Goal: Use online tool/utility: Utilize a website feature to perform a specific function

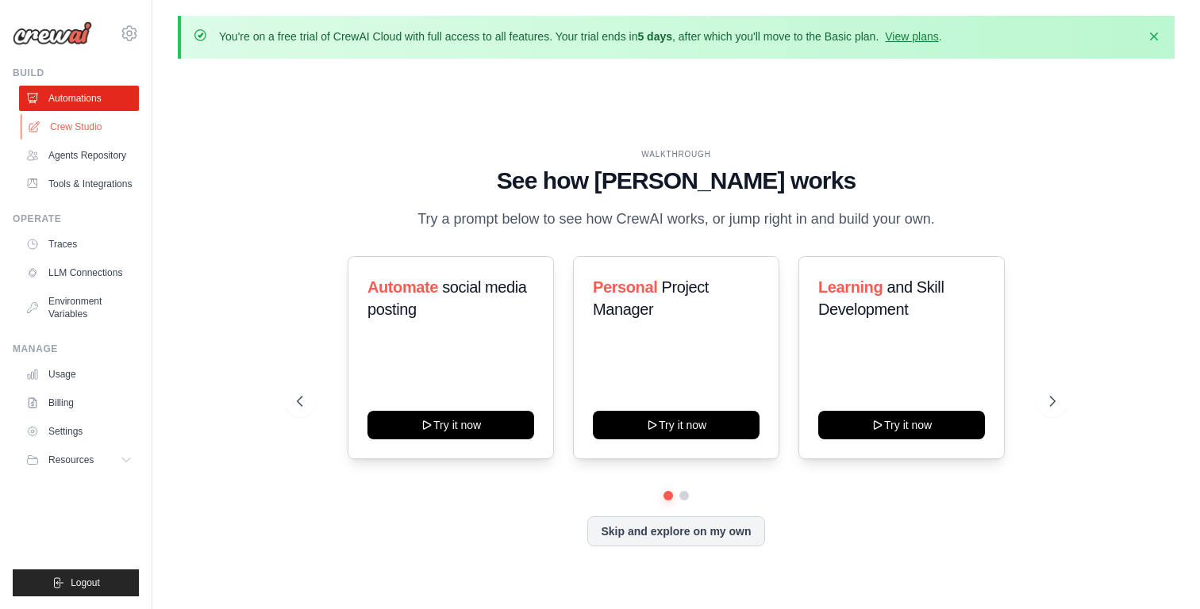
click at [91, 130] on link "Crew Studio" at bounding box center [81, 126] width 120 height 25
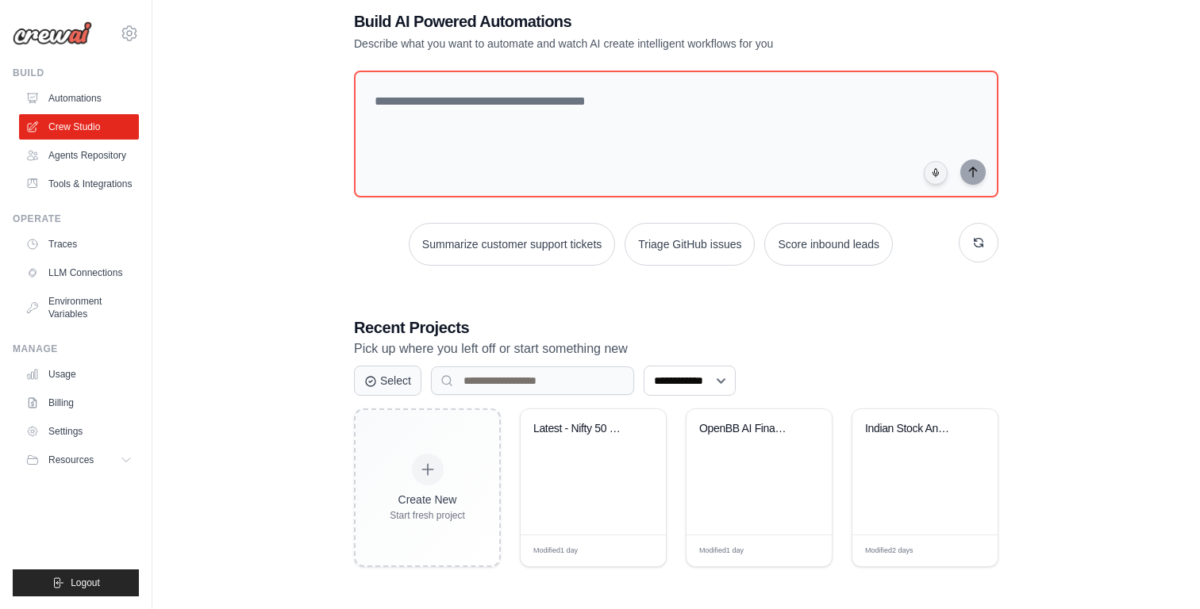
scroll to position [86, 0]
click at [883, 434] on div "Indian Stock Analysis & Prediction ..." at bounding box center [913, 433] width 96 height 21
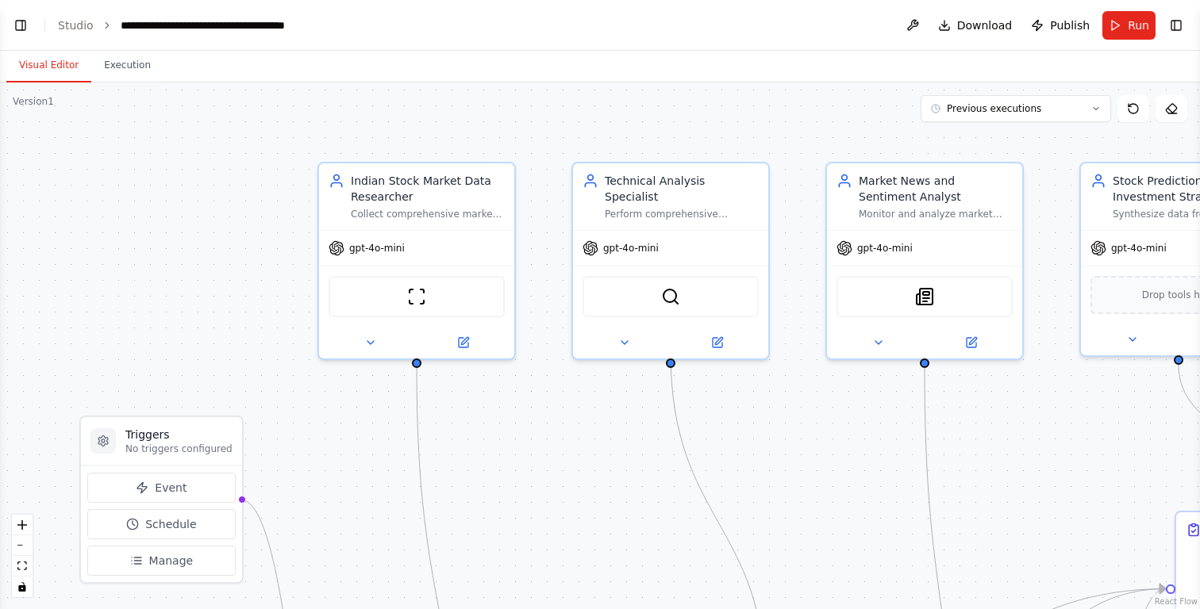
scroll to position [1377, 0]
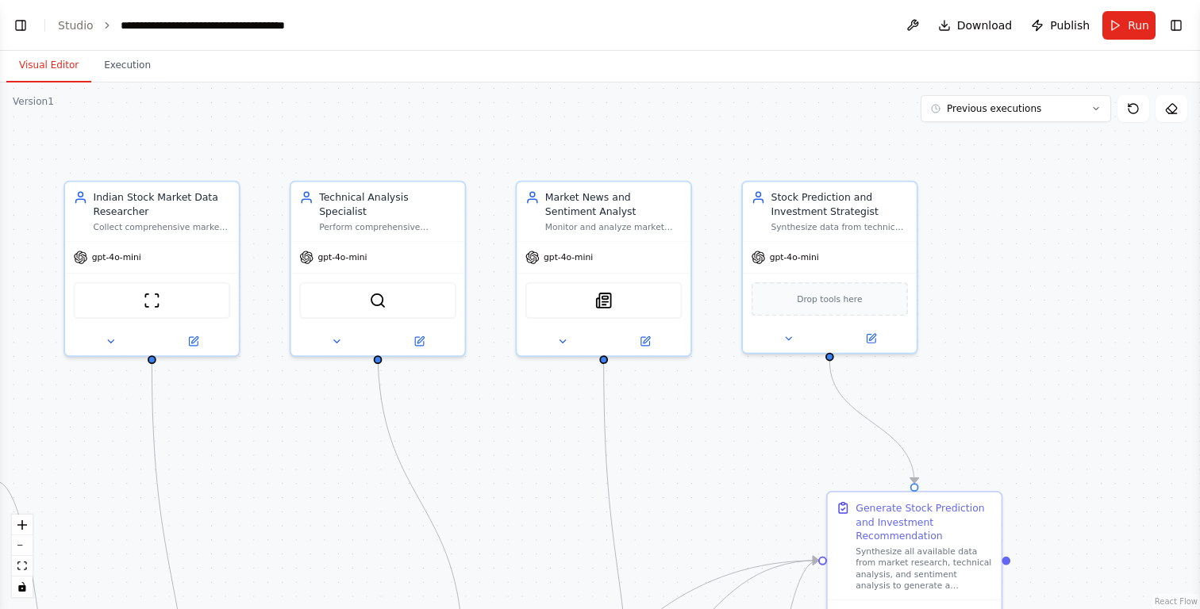
drag, startPoint x: 1075, startPoint y: 401, endPoint x: 758, endPoint y: 392, distance: 317.5
click at [758, 392] on div ".deletable-edge-delete-btn { width: 20px; height: 20px; border: 0px solid #ffff…" at bounding box center [600, 346] width 1200 height 527
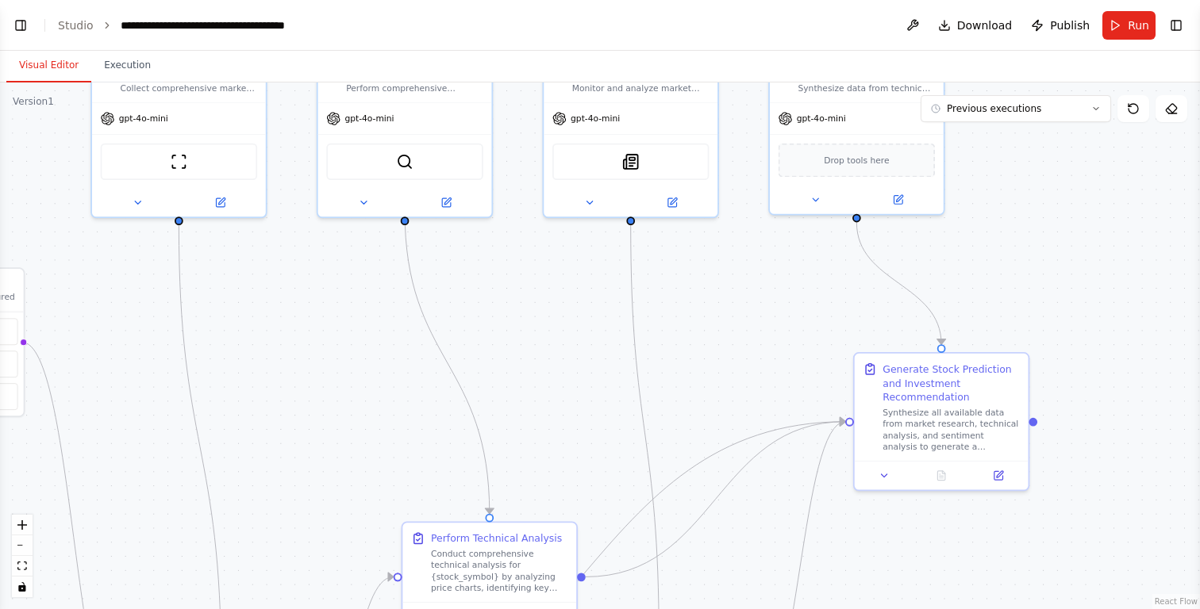
drag, startPoint x: 758, startPoint y: 392, endPoint x: 845, endPoint y: 36, distance: 366.8
click at [845, 38] on main "**********" at bounding box center [600, 304] width 1200 height 609
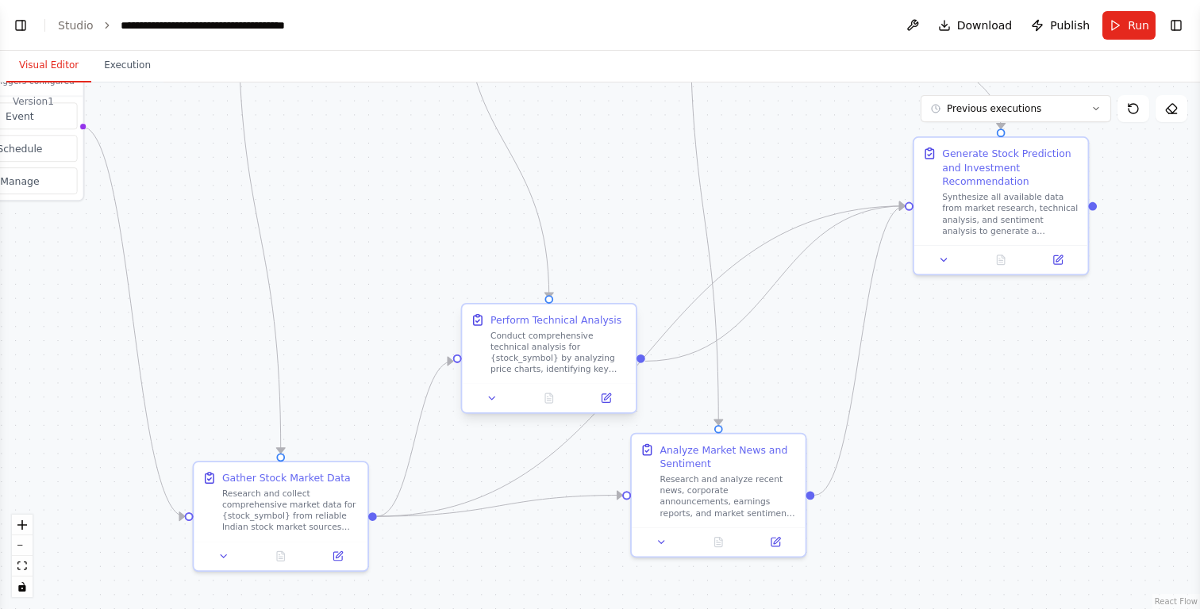
click at [557, 351] on div "Conduct comprehensive technical analysis for {stock_symbol} by analyzing price …" at bounding box center [558, 352] width 137 height 45
click at [501, 398] on button at bounding box center [491, 398] width 48 height 17
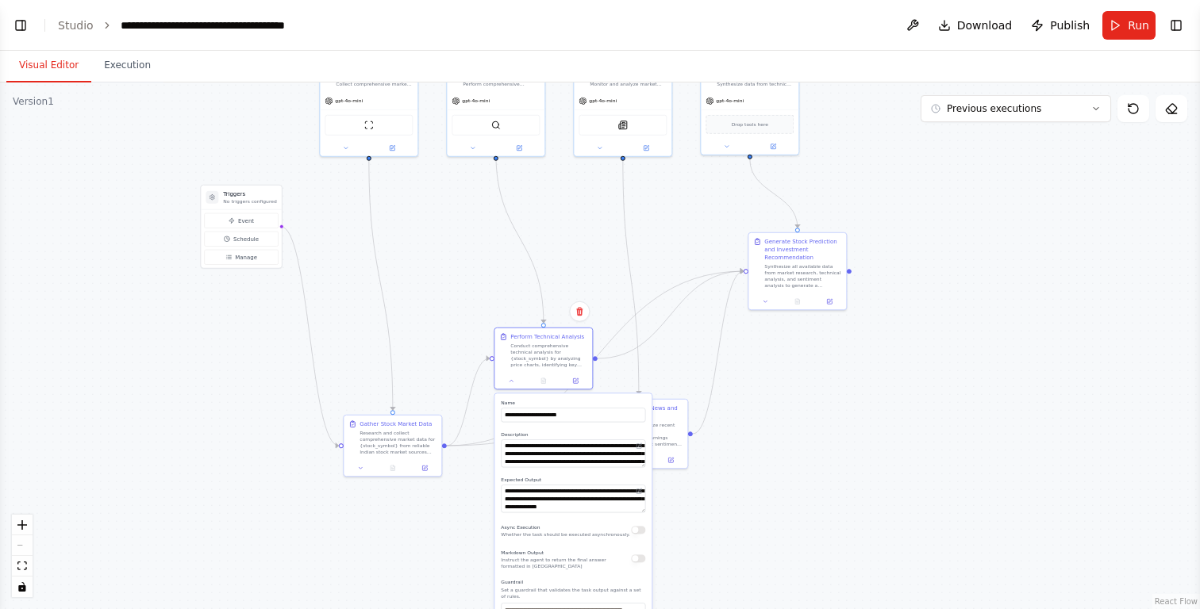
click at [831, 392] on div ".deletable-edge-delete-btn { width: 20px; height: 20px; border: 0px solid #ffff…" at bounding box center [600, 346] width 1200 height 527
drag, startPoint x: 636, startPoint y: 427, endPoint x: 712, endPoint y: 412, distance: 77.6
click at [712, 412] on div "Research and analyze recent news, corporate announcements, earnings reports, an…" at bounding box center [723, 417] width 77 height 25
click at [887, 399] on div ".deletable-edge-delete-btn { width: 20px; height: 20px; border: 0px solid #ffff…" at bounding box center [600, 346] width 1200 height 527
